Goal: Transaction & Acquisition: Purchase product/service

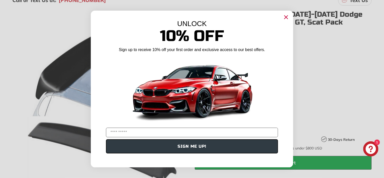
click at [286, 19] on circle "Close dialog" at bounding box center [286, 17] width 8 height 8
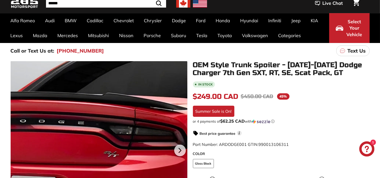
click at [104, 101] on div at bounding box center [99, 149] width 177 height 177
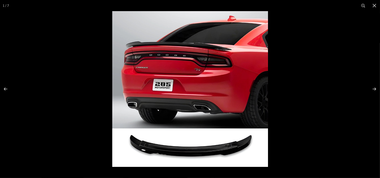
click at [207, 73] on img at bounding box center [190, 89] width 156 height 156
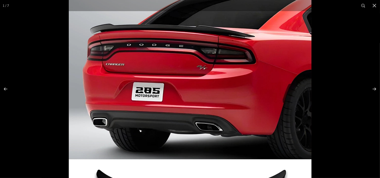
click at [207, 73] on img at bounding box center [190, 97] width 243 height 243
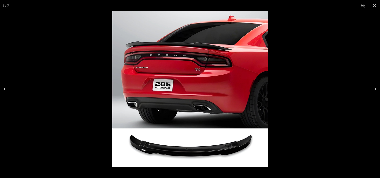
click at [207, 73] on img at bounding box center [190, 89] width 156 height 156
